Goal: Task Accomplishment & Management: Use online tool/utility

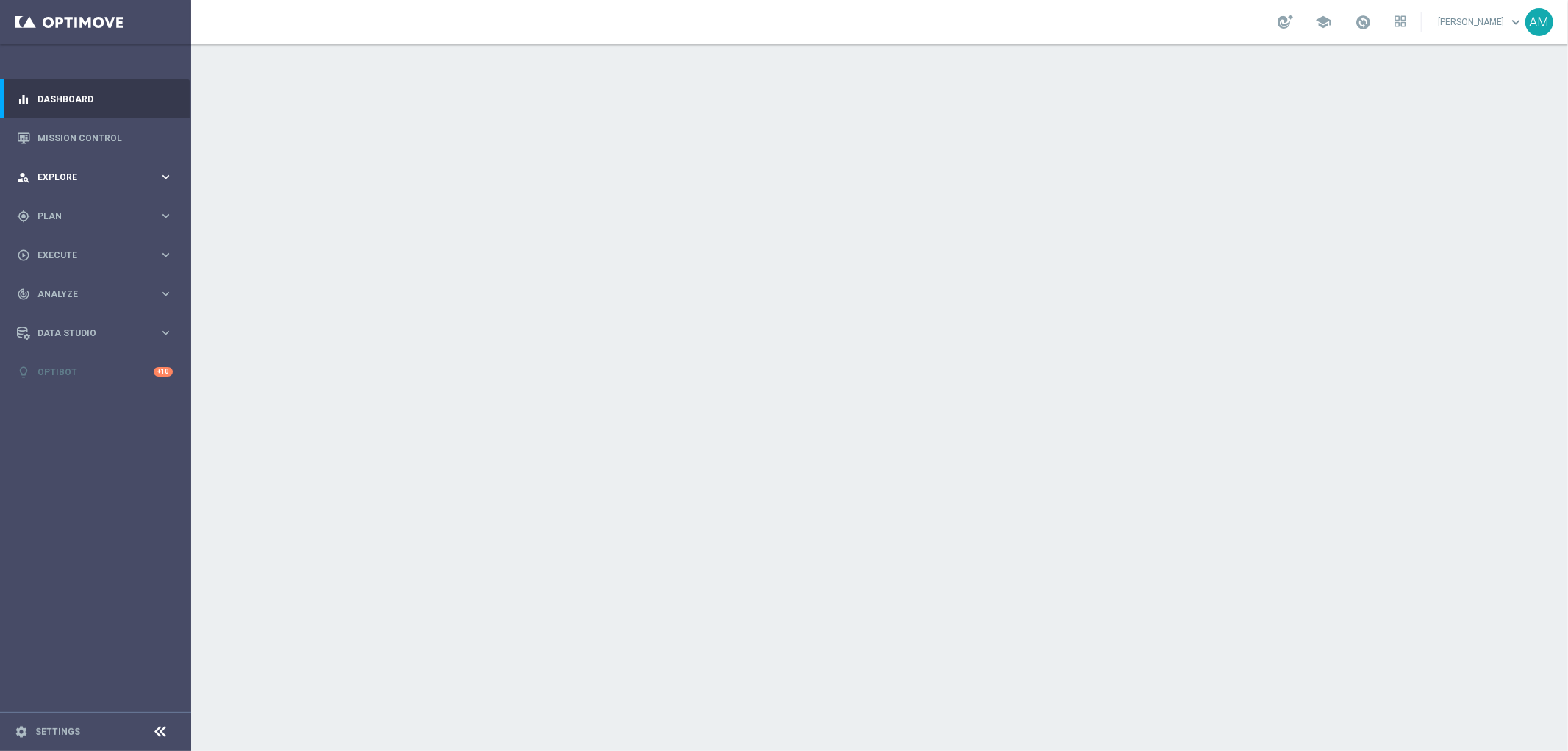
click at [96, 179] on span "Explore" at bounding box center [97, 177] width 121 height 9
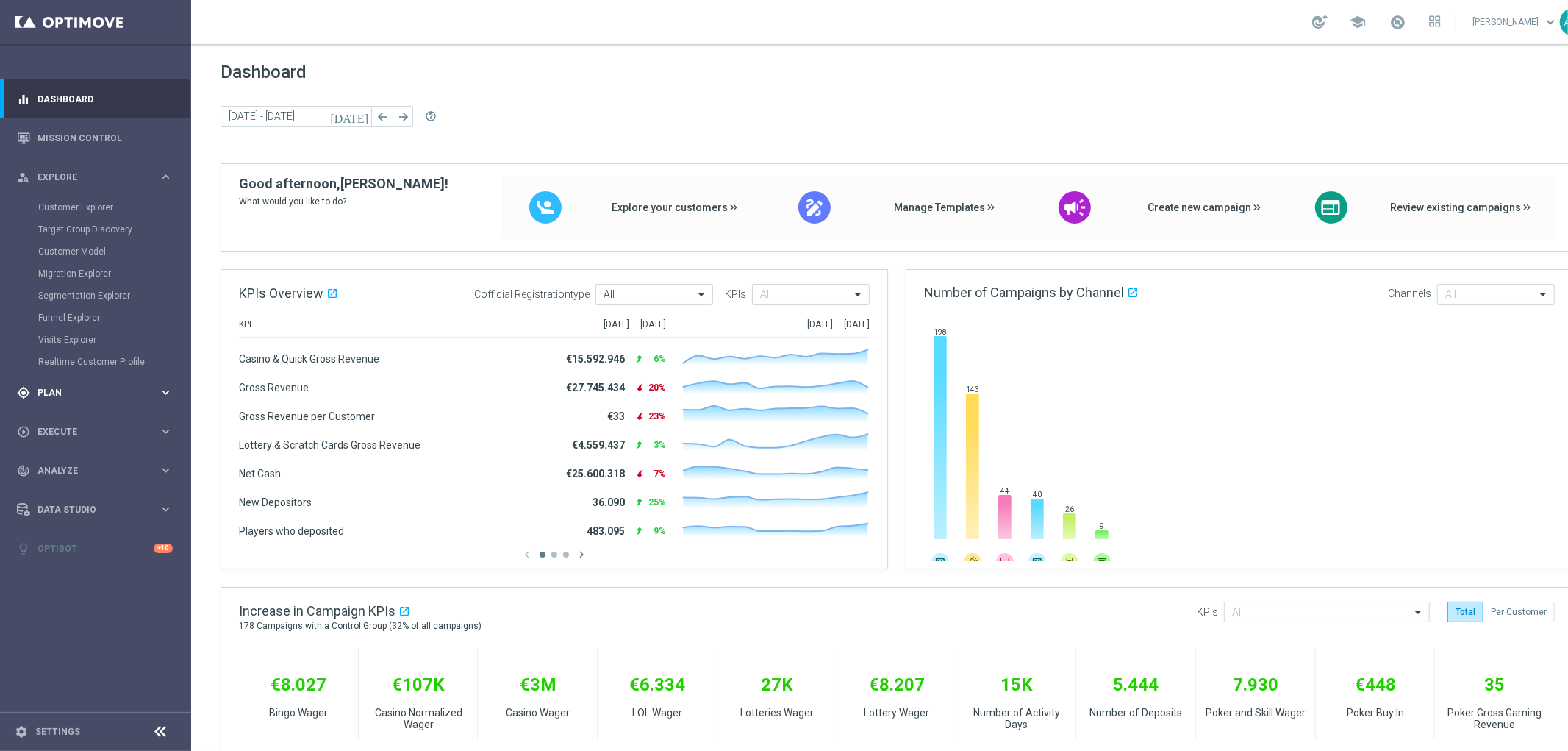
click at [99, 388] on span "Plan" at bounding box center [97, 393] width 121 height 9
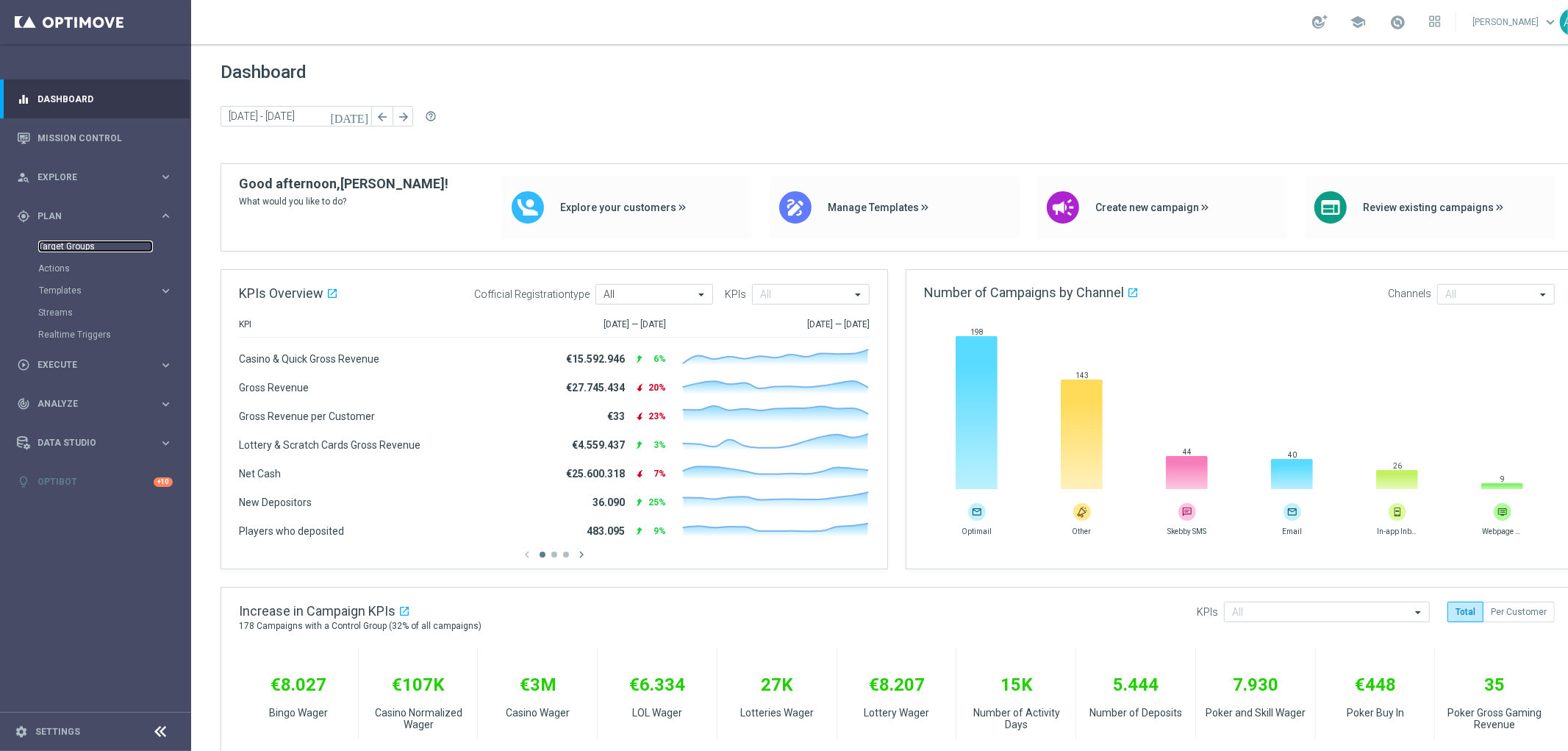
click at [83, 243] on link "Target Groups" at bounding box center [95, 246] width 115 height 11
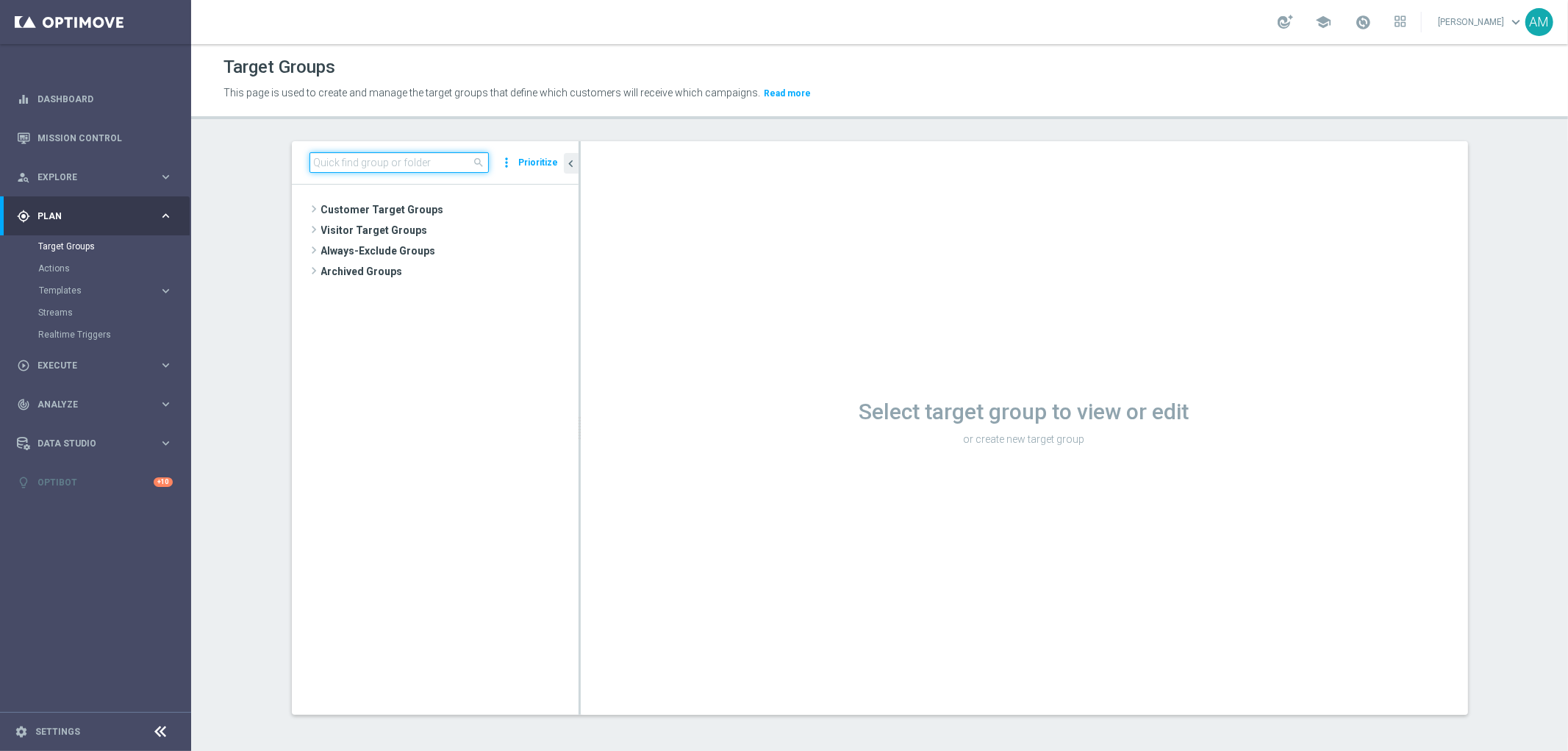
click at [436, 167] on input at bounding box center [399, 162] width 180 height 21
paste input "Betting visited Virtual VIP"
click at [562, 272] on icon "more_vert" at bounding box center [567, 271] width 11 height 11
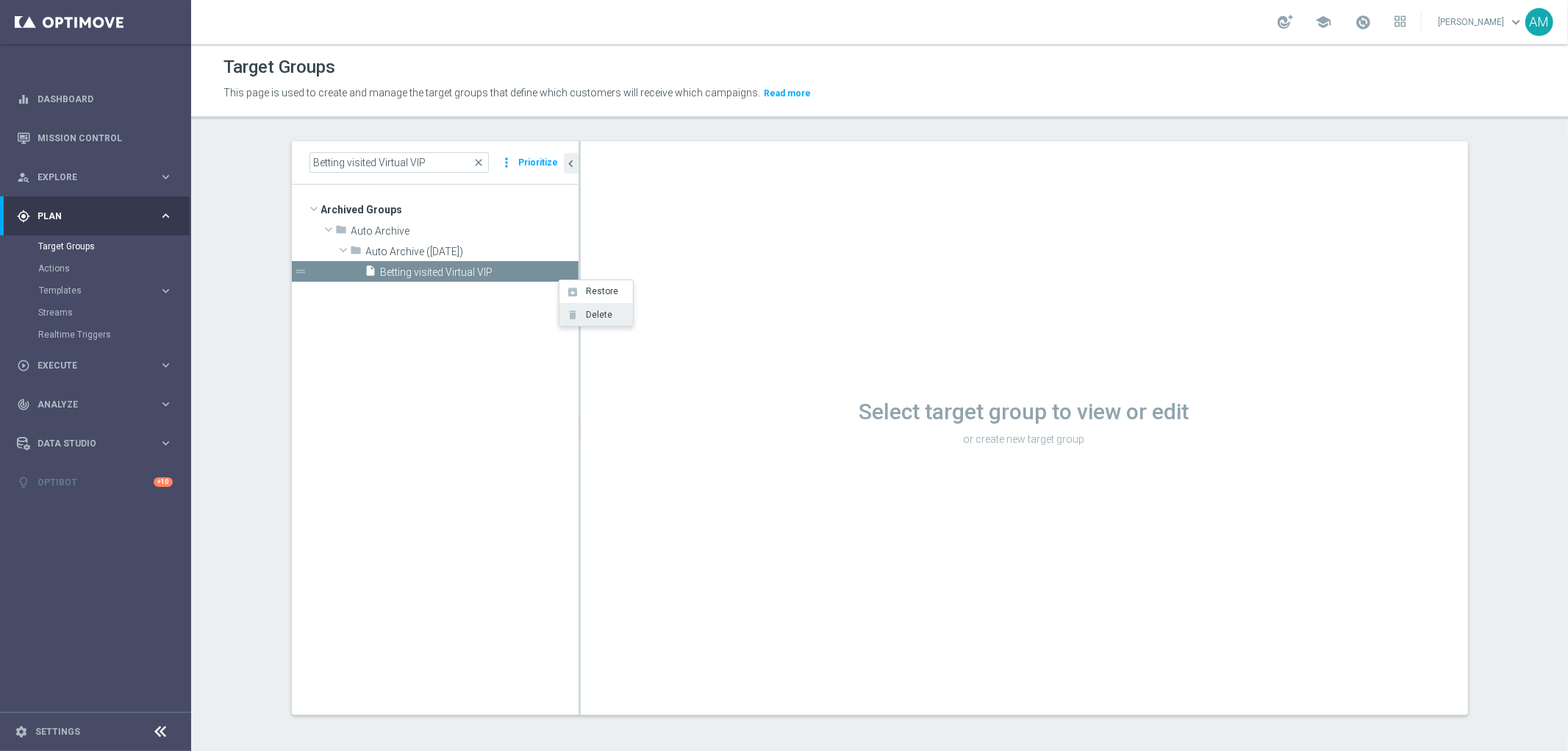
click at [590, 321] on li "delete Delete" at bounding box center [596, 315] width 74 height 23
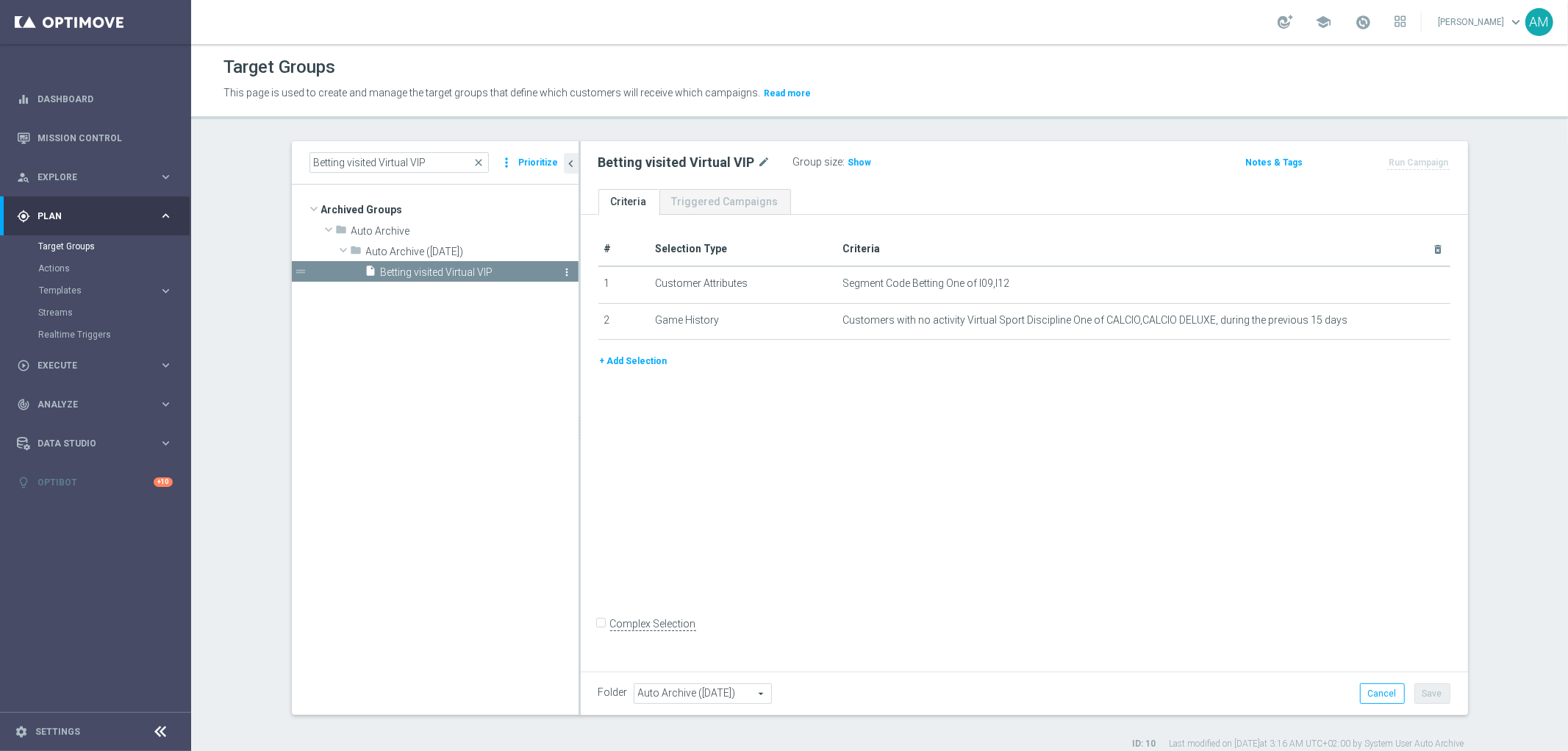
click at [562, 273] on icon "more_vert" at bounding box center [567, 271] width 11 height 11
click at [584, 319] on span "Delete" at bounding box center [599, 316] width 32 height 11
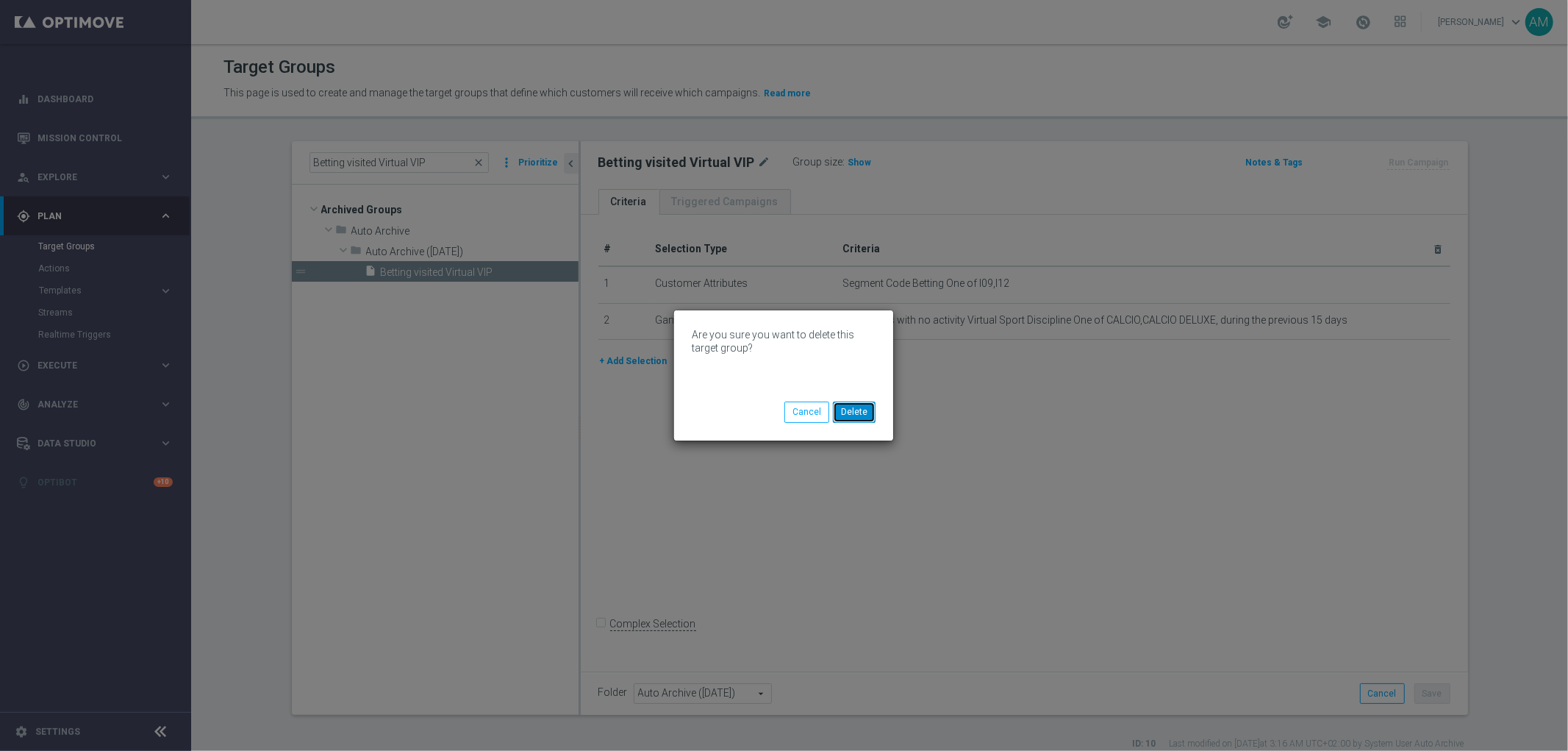
click at [848, 414] on button "Delete" at bounding box center [854, 411] width 43 height 21
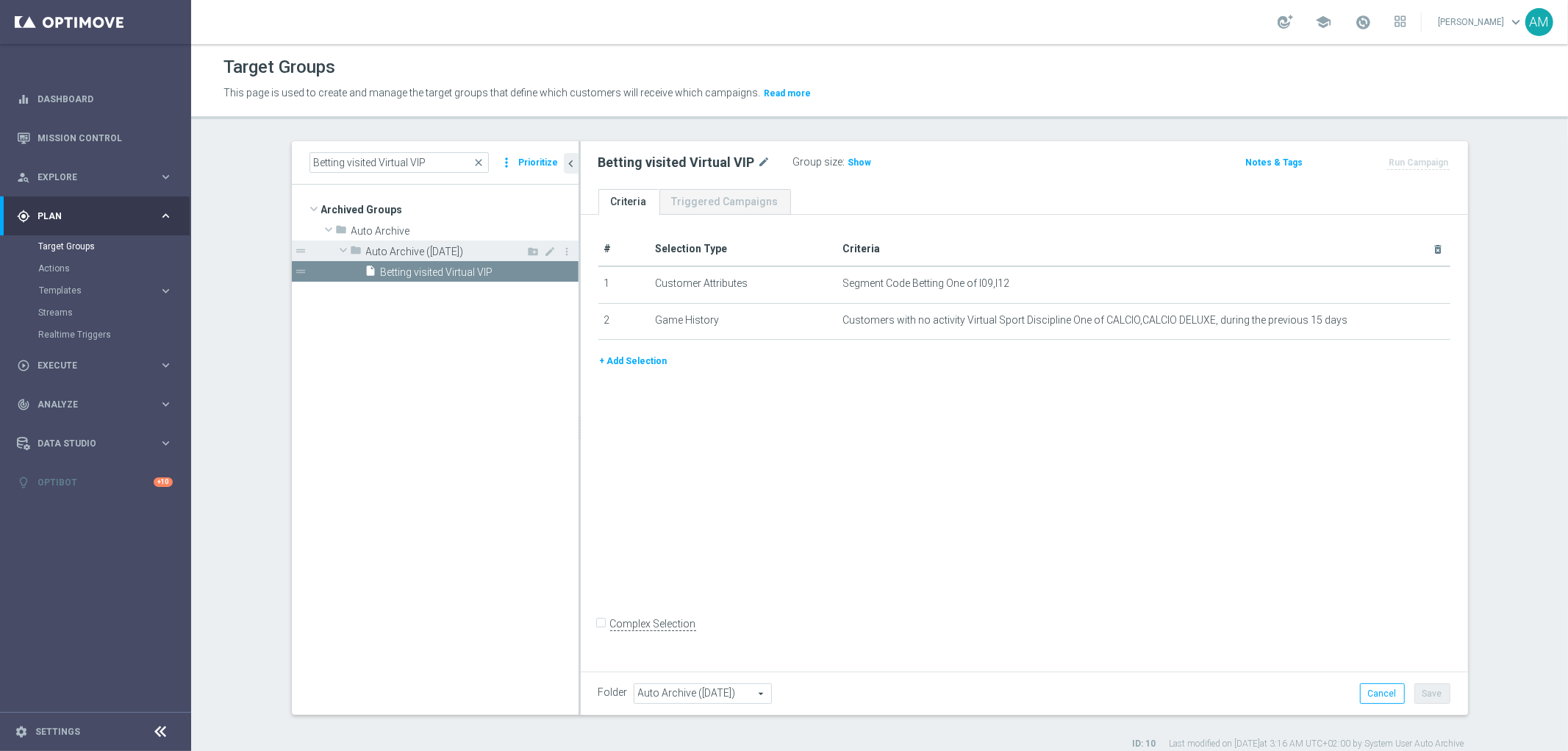
click at [498, 252] on span "Auto Archive ([DATE])" at bounding box center [439, 251] width 145 height 12
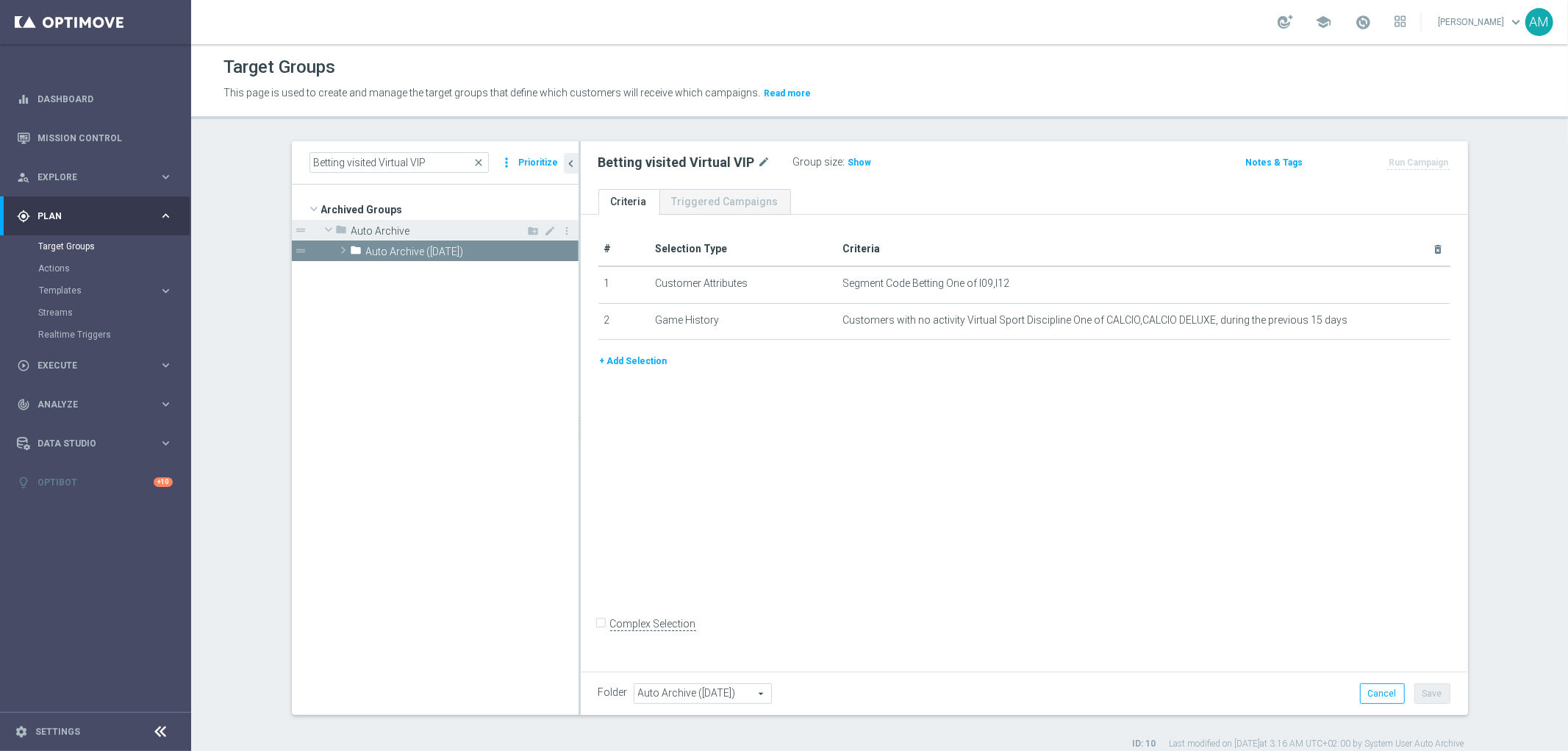
click at [444, 225] on span "Auto Archive" at bounding box center [430, 231] width 159 height 12
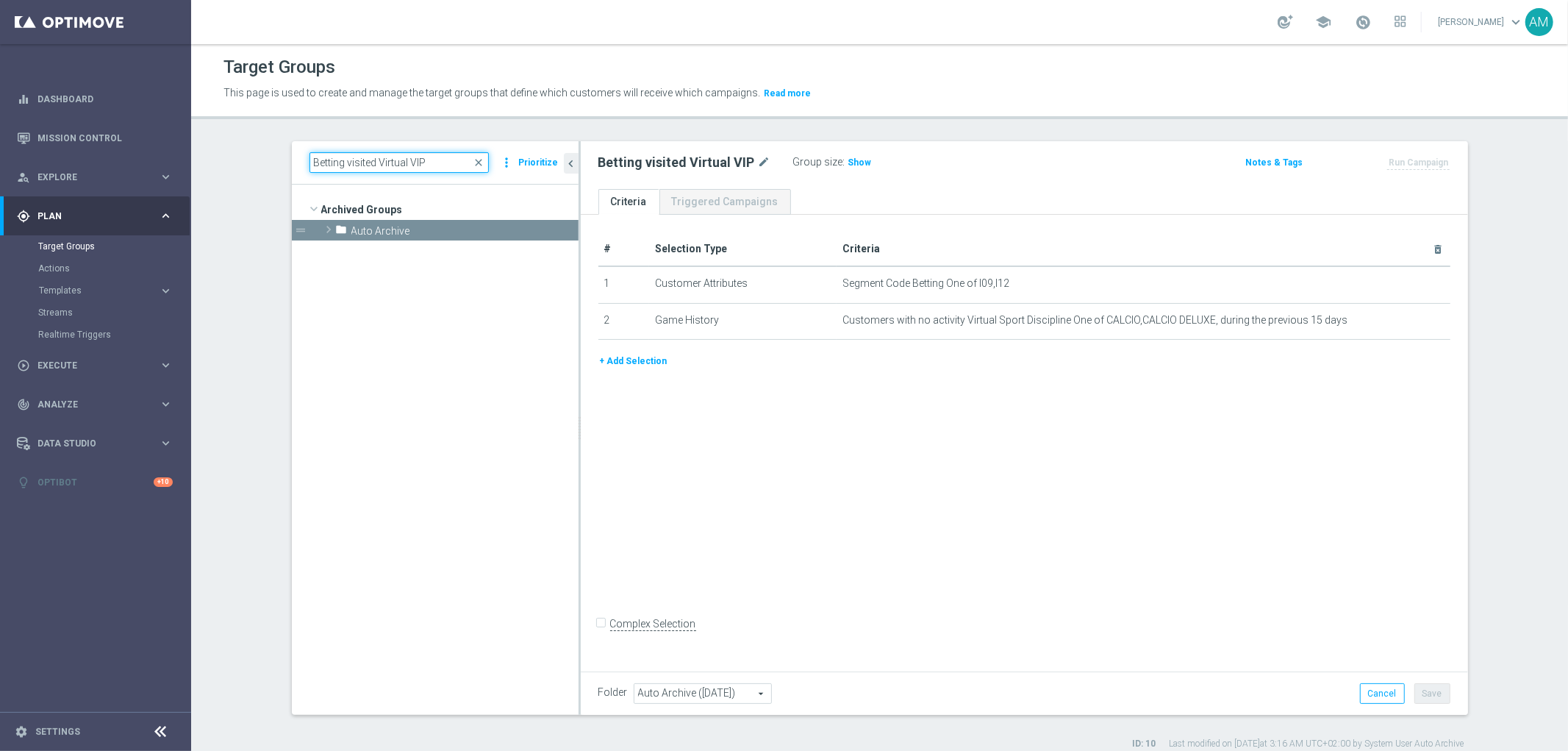
click at [443, 156] on input "Betting visited Virtual VIP" at bounding box center [399, 162] width 180 height 21
type input "Betting visited Virtual VIP"
click at [511, 270] on span "Betting visited Virtual VIP" at bounding box center [463, 272] width 164 height 12
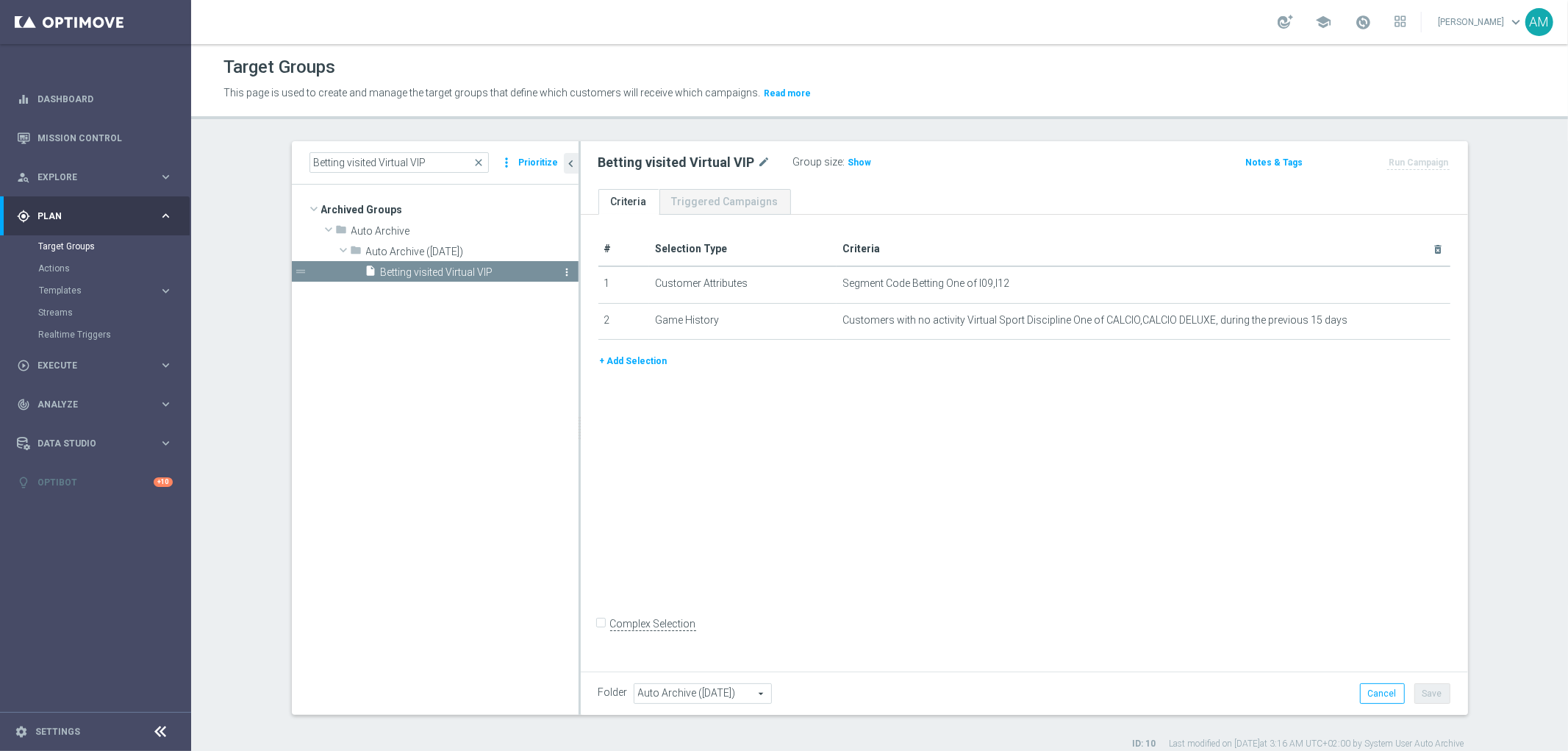
click at [562, 270] on icon "more_vert" at bounding box center [567, 271] width 11 height 11
click at [65, 147] on link "Mission Control" at bounding box center [105, 137] width 136 height 39
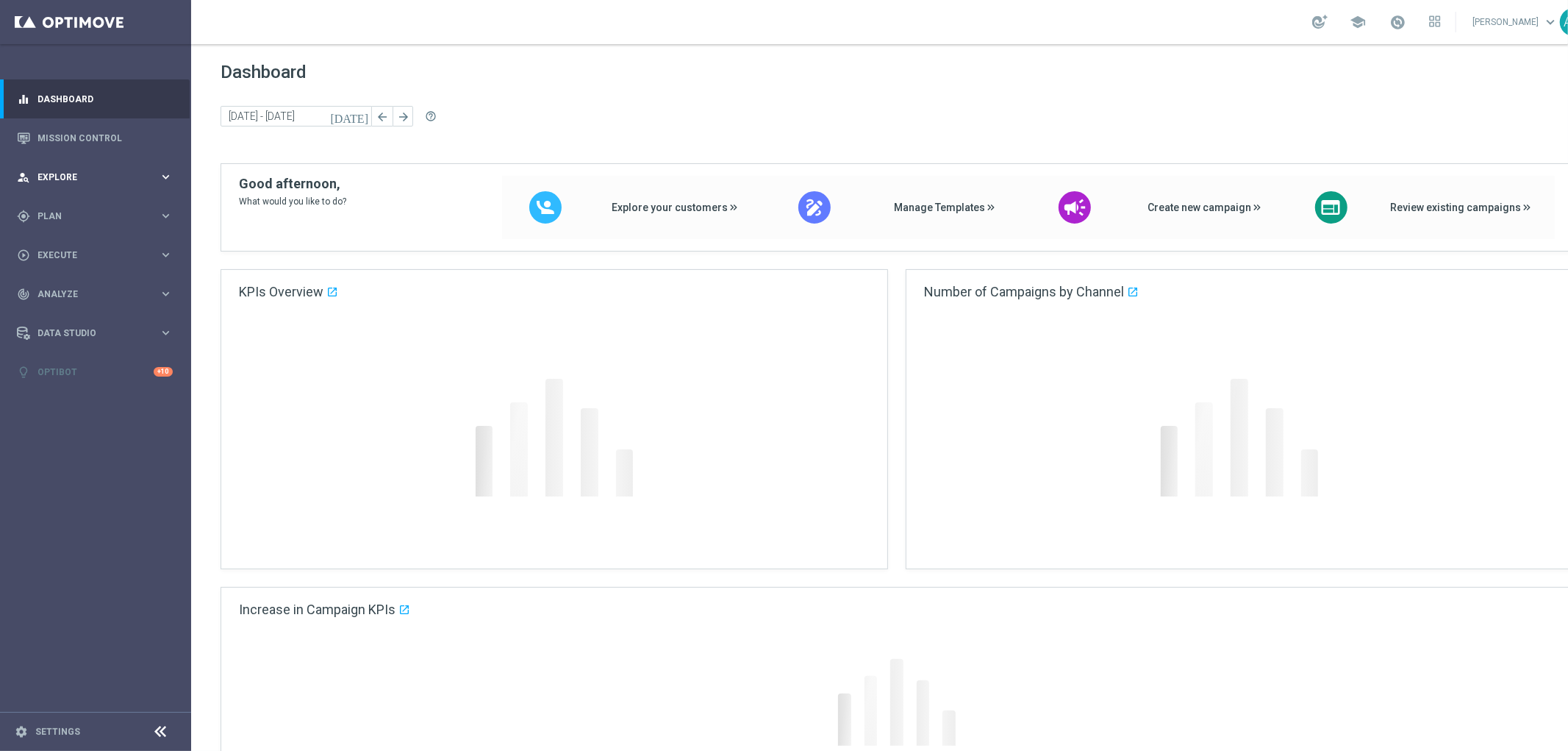
click at [78, 177] on span "Explore" at bounding box center [97, 177] width 121 height 9
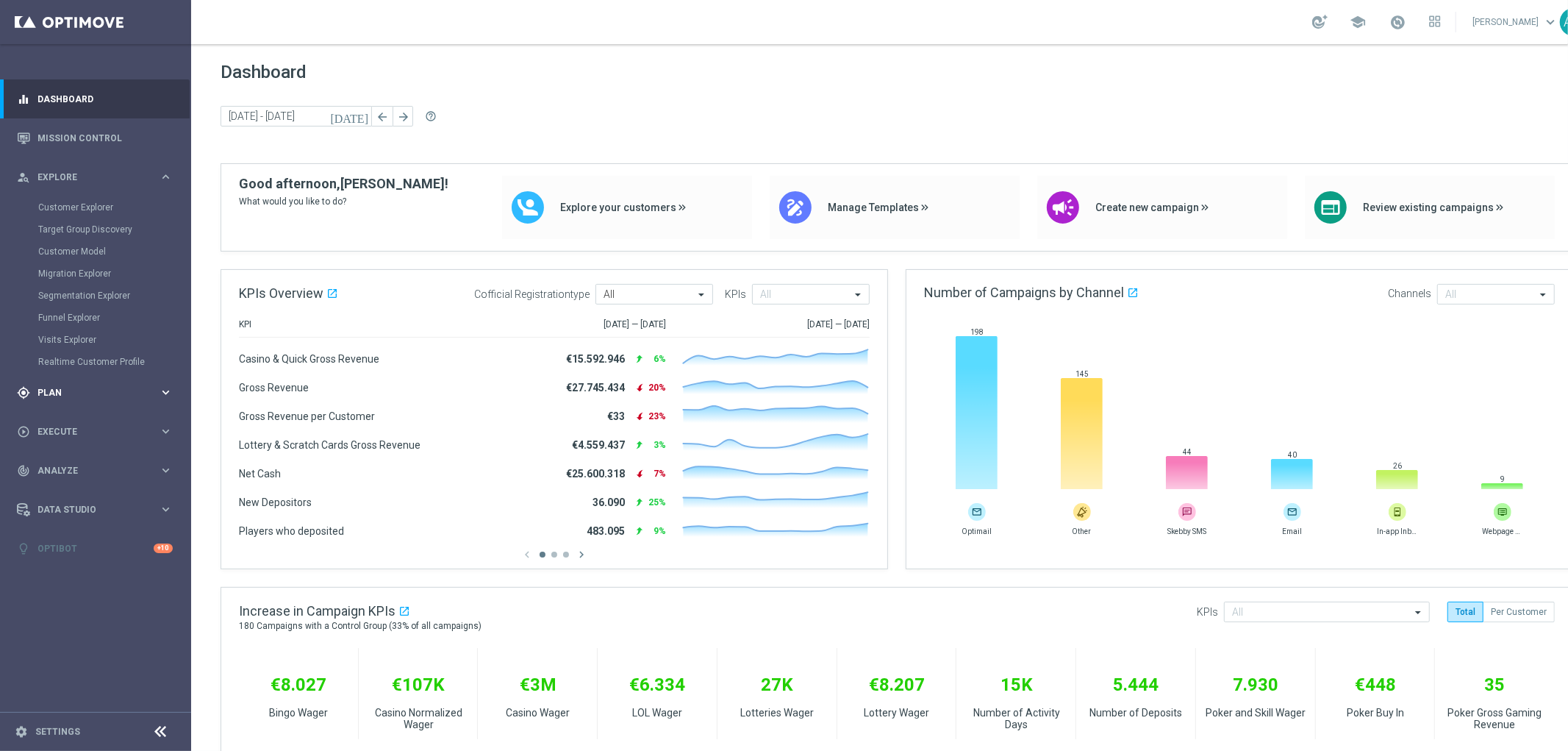
click at [84, 398] on div "gps_fixed Plan" at bounding box center [88, 392] width 142 height 13
click at [81, 244] on link "Target Groups" at bounding box center [95, 246] width 115 height 11
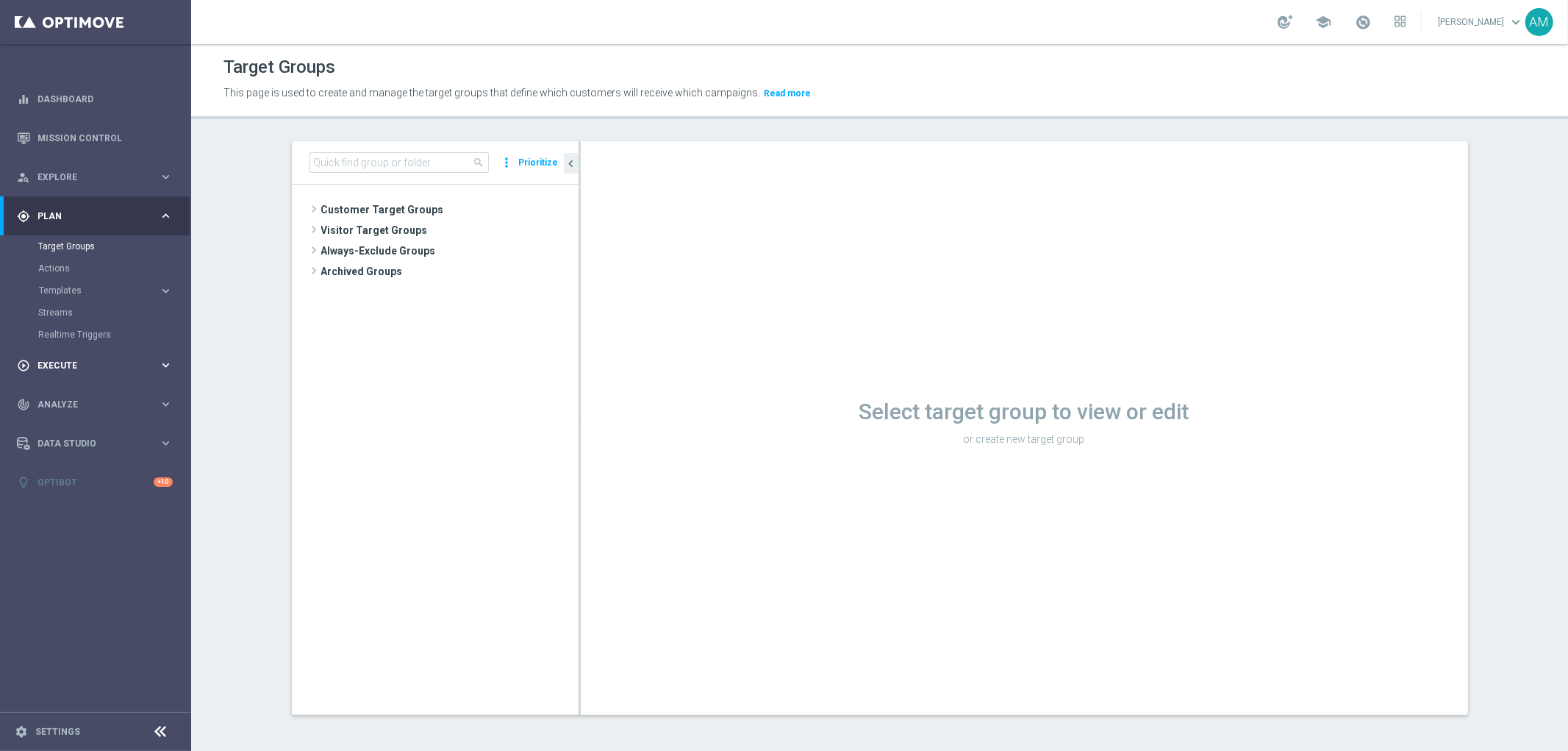
click at [87, 370] on div "play_circle_outline Execute" at bounding box center [88, 365] width 142 height 13
click at [86, 336] on span "Analyze" at bounding box center [97, 338] width 121 height 9
click at [114, 168] on div "person_search Explore keyboard_arrow_right" at bounding box center [94, 177] width 190 height 39
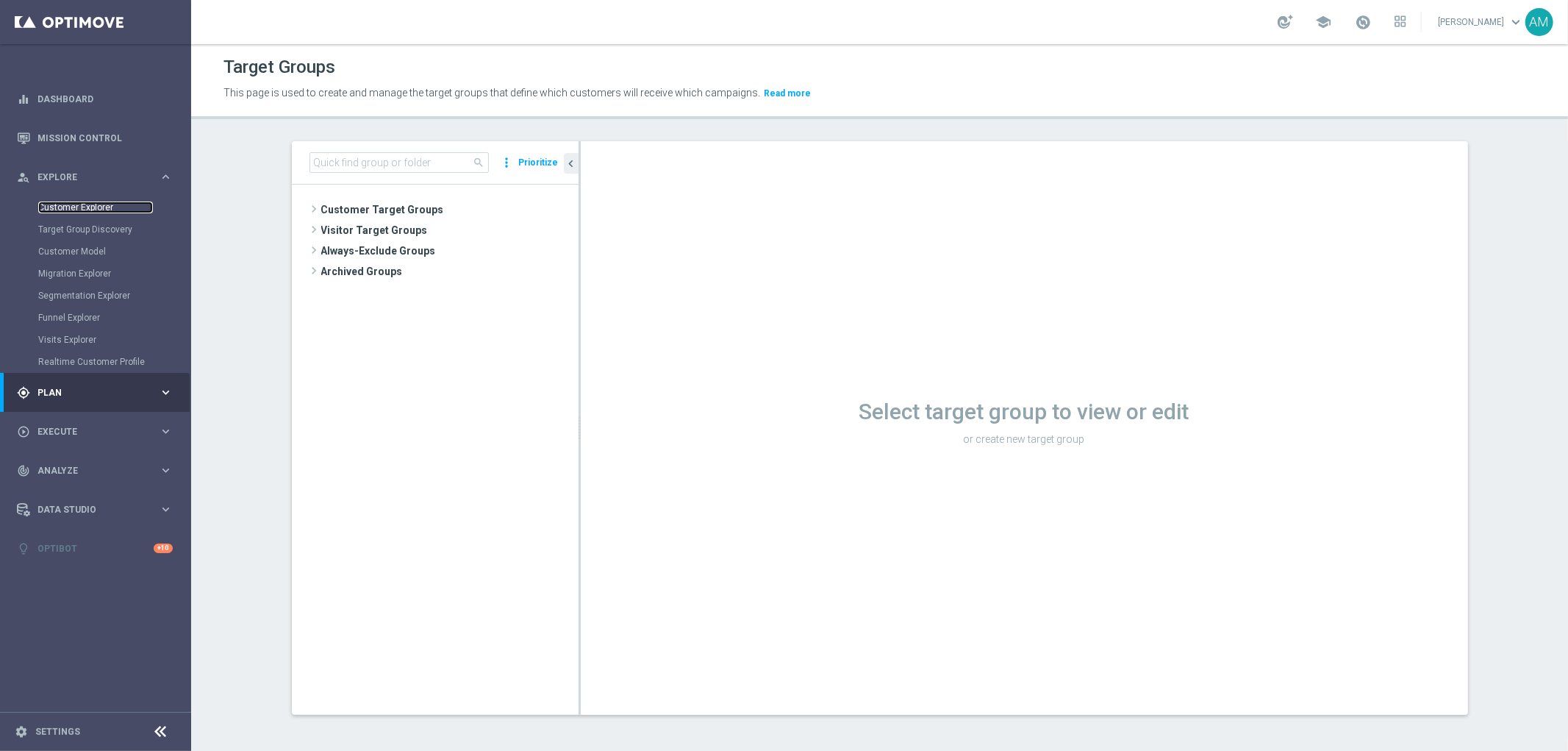
click at [107, 208] on link "Customer Explorer" at bounding box center [95, 207] width 115 height 11
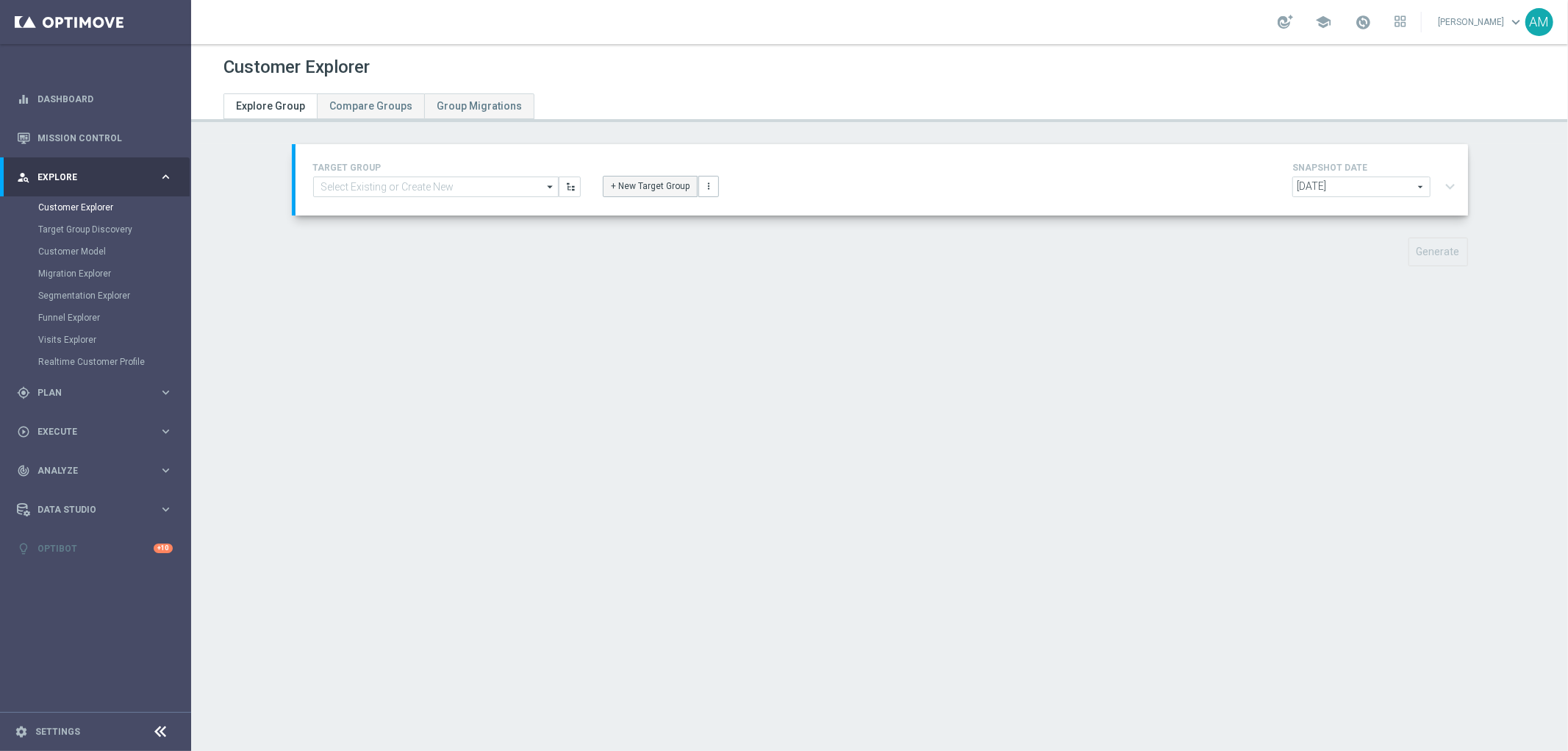
click at [618, 184] on button "+ New Target Group" at bounding box center [650, 186] width 95 height 21
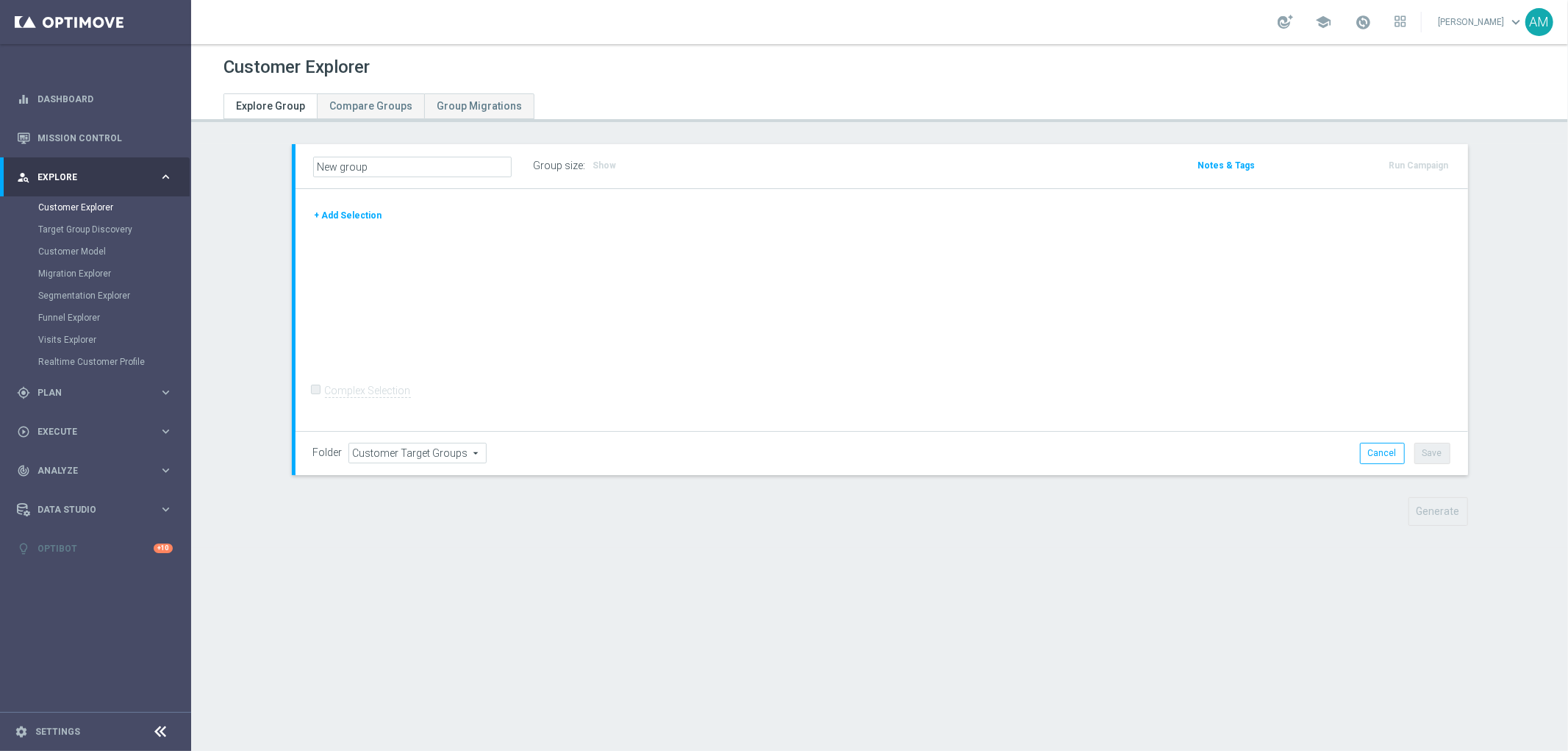
click at [346, 221] on button "+ Add Selection" at bounding box center [348, 215] width 71 height 16
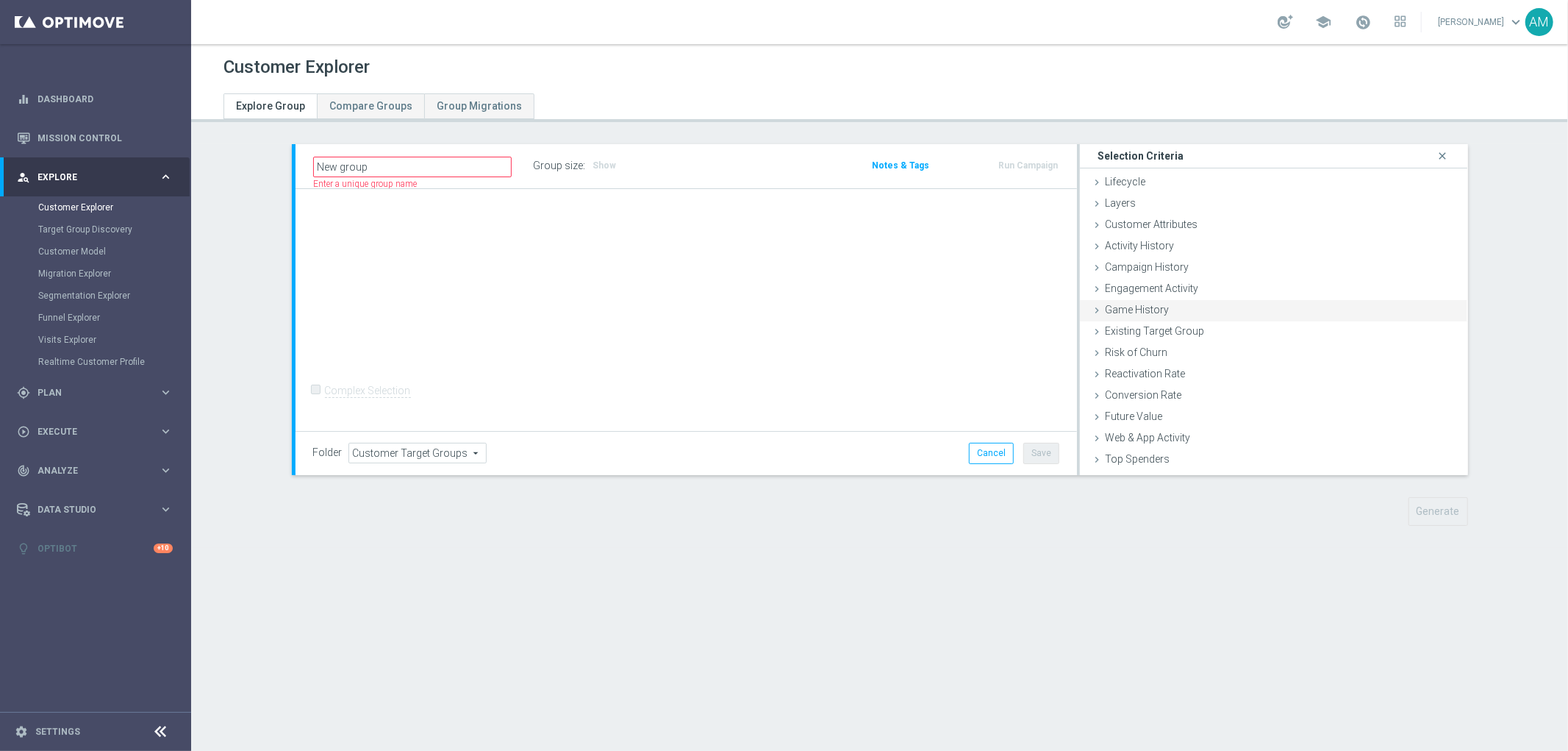
click at [1161, 308] on div "Game History done" at bounding box center [1274, 311] width 388 height 22
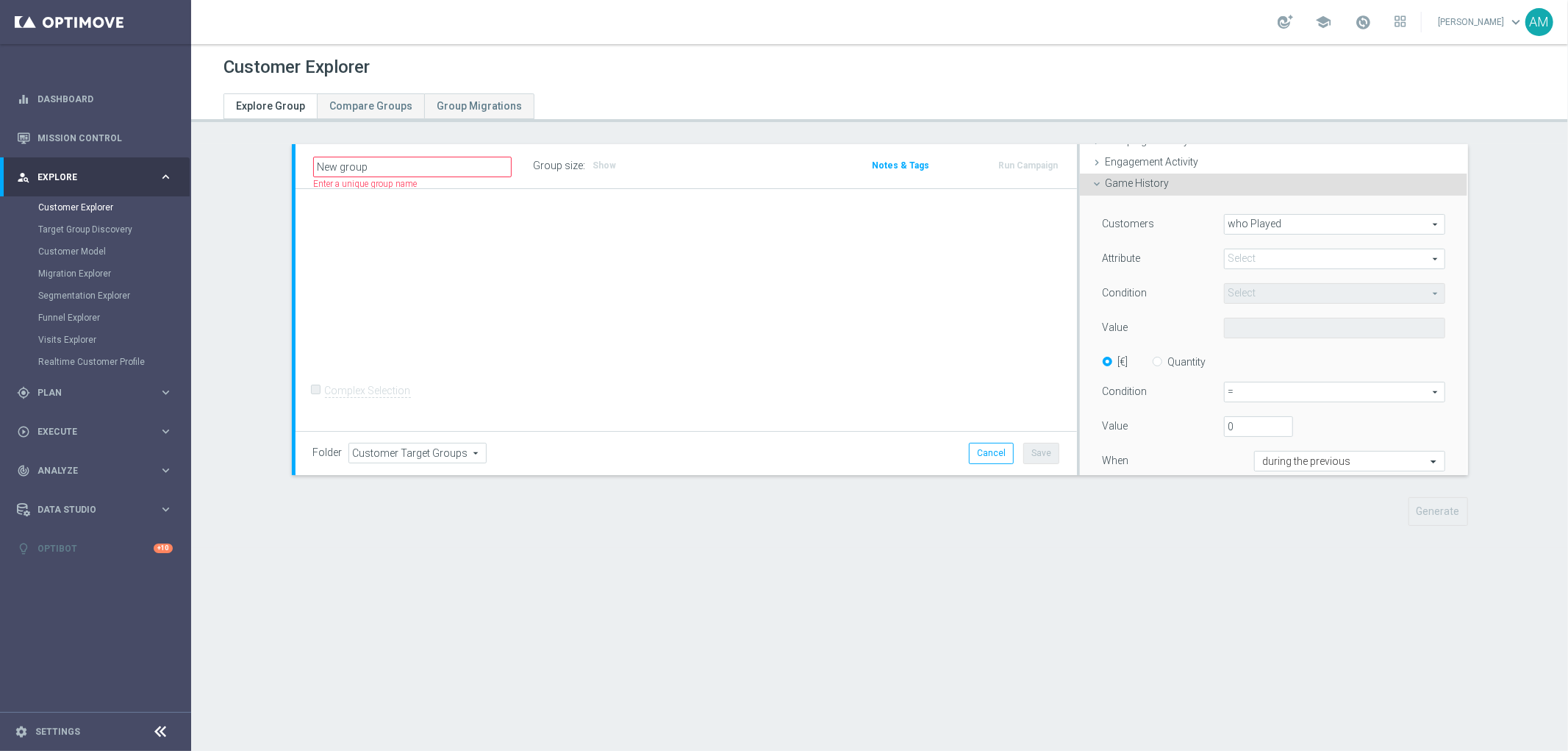
scroll to position [163, 0]
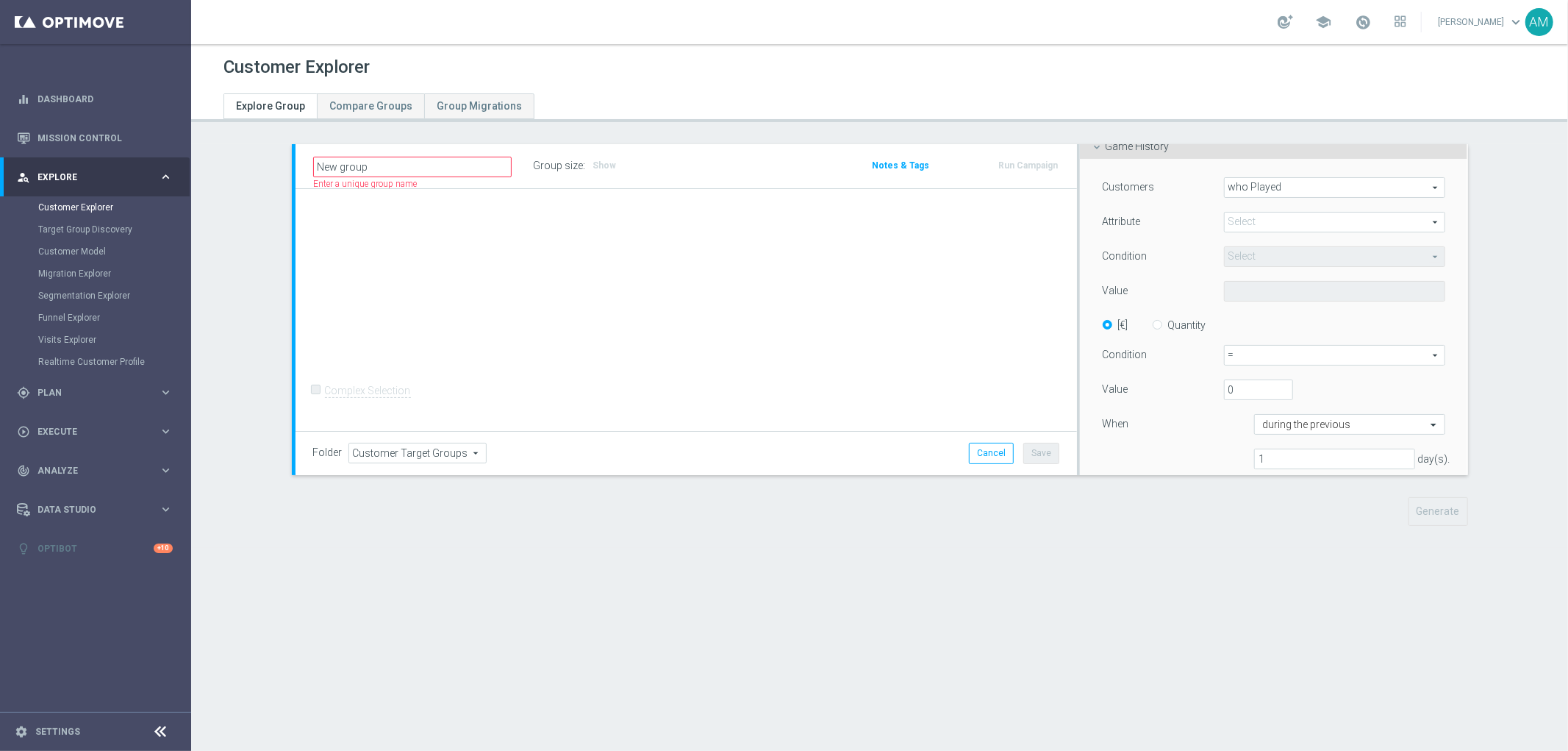
click at [1320, 350] on span "=" at bounding box center [1335, 355] width 221 height 19
click at [869, 327] on div "+ Add Selection Complex Selection Invalid Expression" at bounding box center [686, 310] width 781 height 243
